Goal: Information Seeking & Learning: Learn about a topic

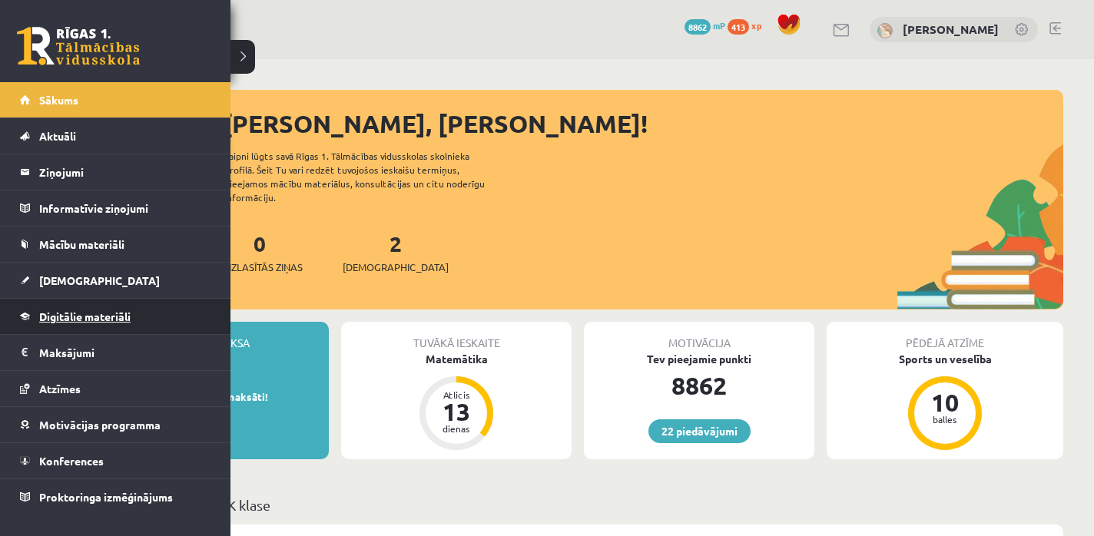
click at [62, 316] on span "Digitālie materiāli" at bounding box center [84, 316] width 91 height 14
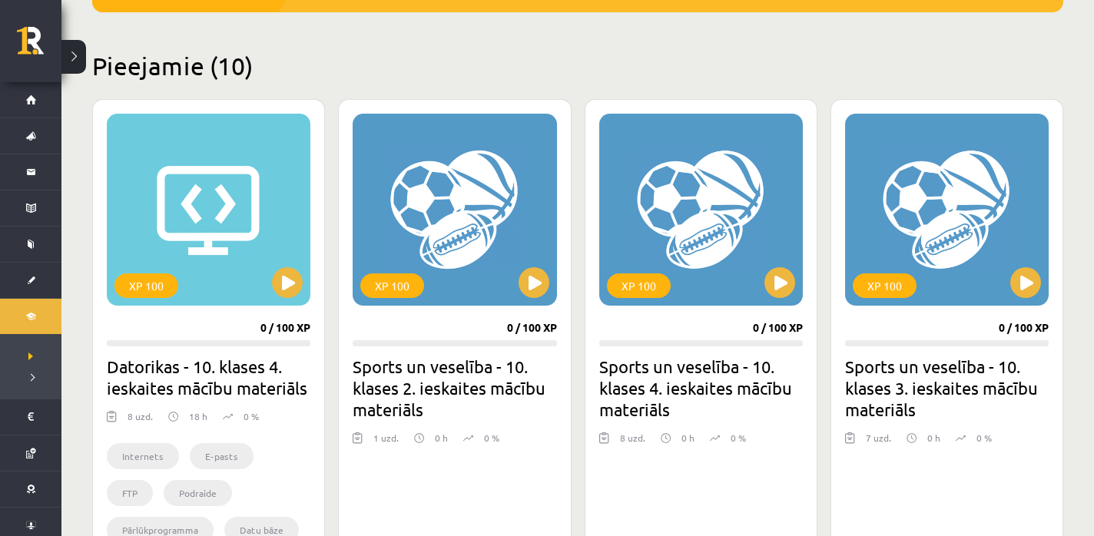
scroll to position [340, 0]
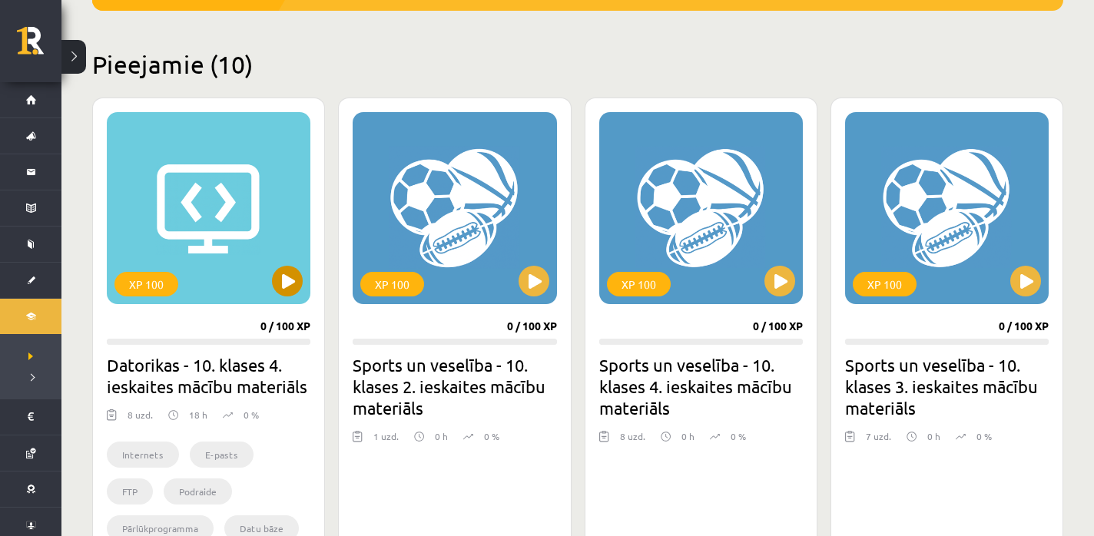
click at [282, 296] on div "XP 100" at bounding box center [209, 208] width 204 height 192
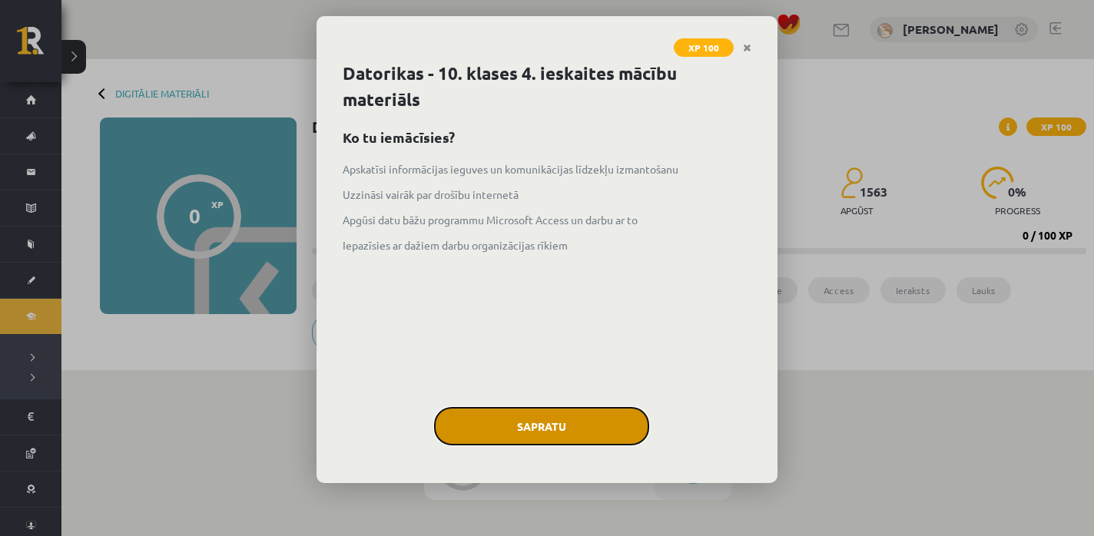
click at [441, 415] on button "Sapratu" at bounding box center [541, 426] width 215 height 38
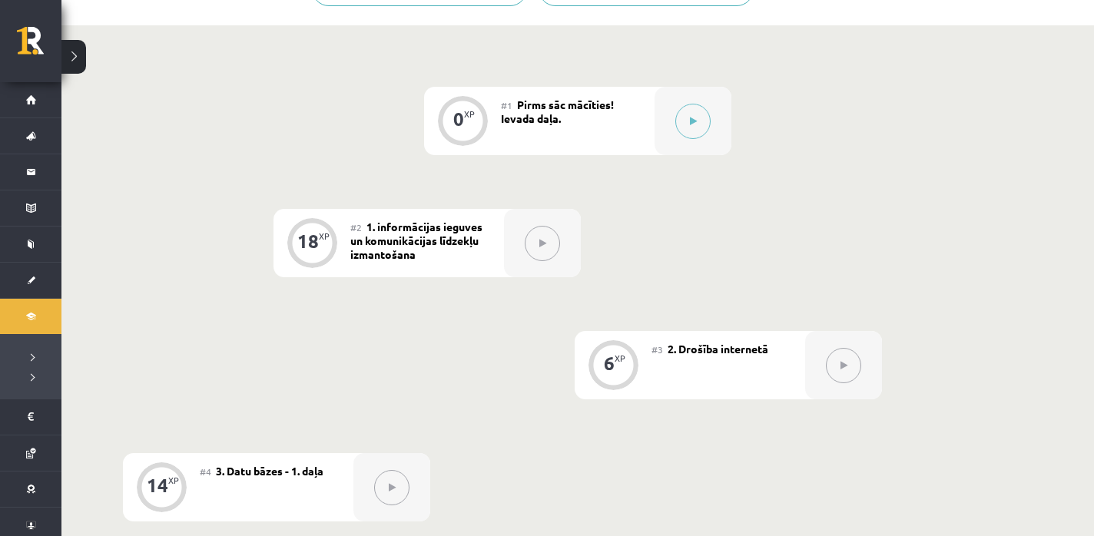
scroll to position [1087, 0]
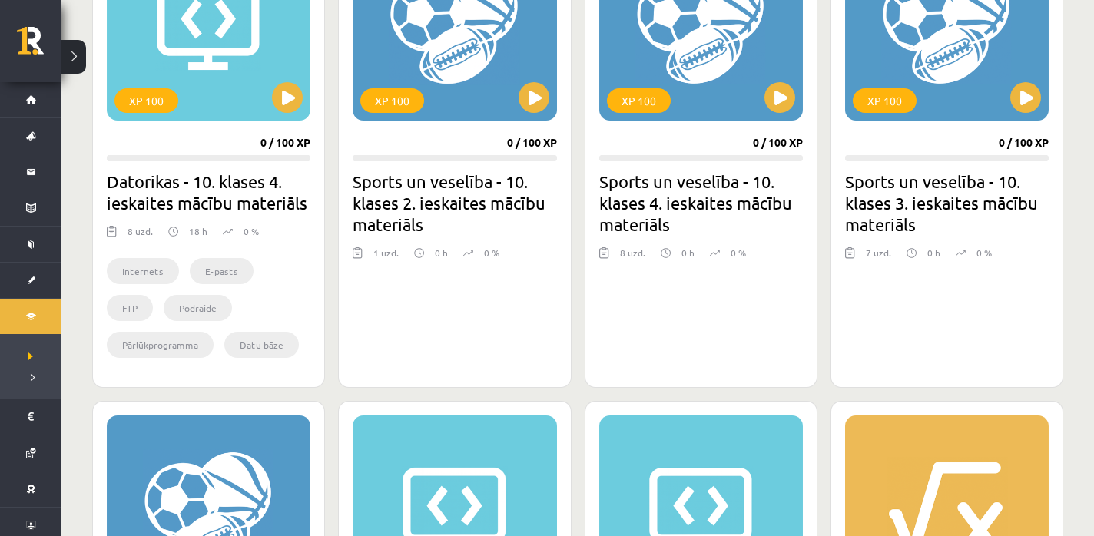
scroll to position [530, 0]
